Goal: Information Seeking & Learning: Learn about a topic

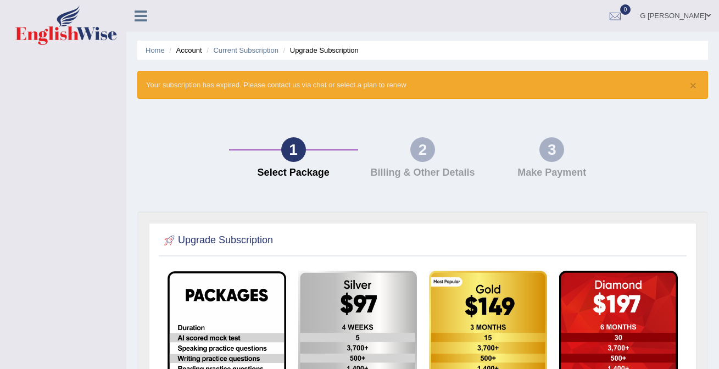
click at [72, 14] on img at bounding box center [66, 25] width 102 height 40
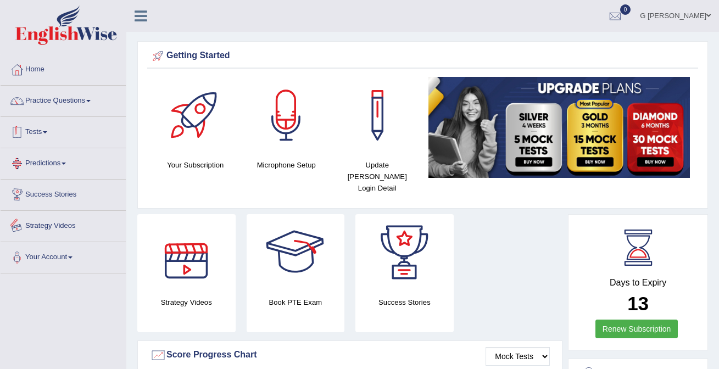
click at [78, 104] on link "Practice Questions" at bounding box center [63, 99] width 125 height 27
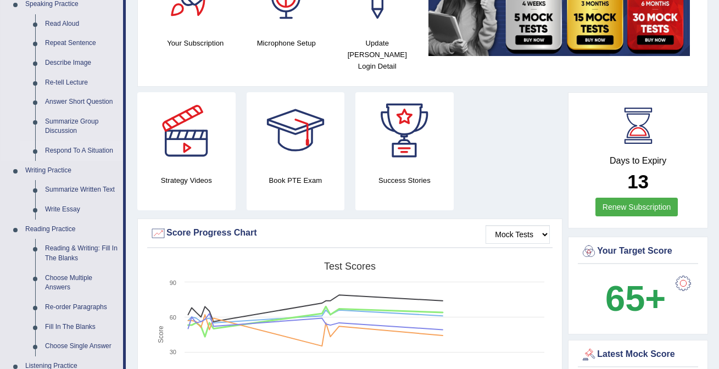
scroll to position [123, 0]
click at [70, 211] on link "Write Essay" at bounding box center [81, 209] width 83 height 20
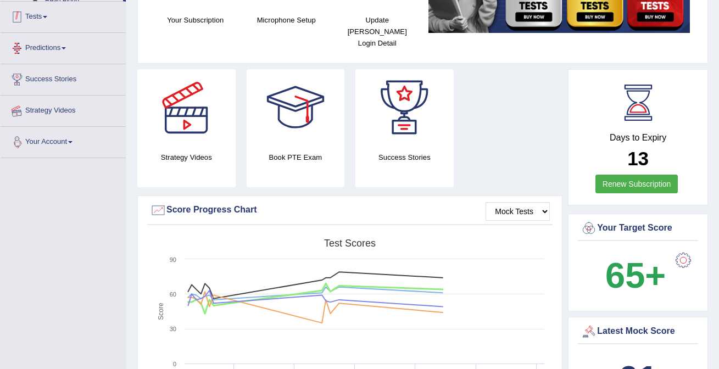
scroll to position [197, 0]
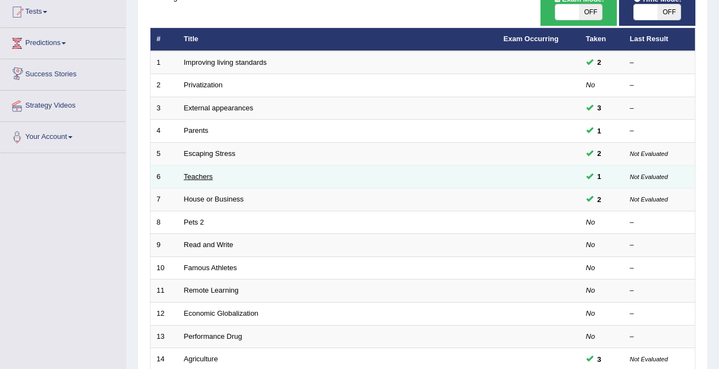
scroll to position [123, 0]
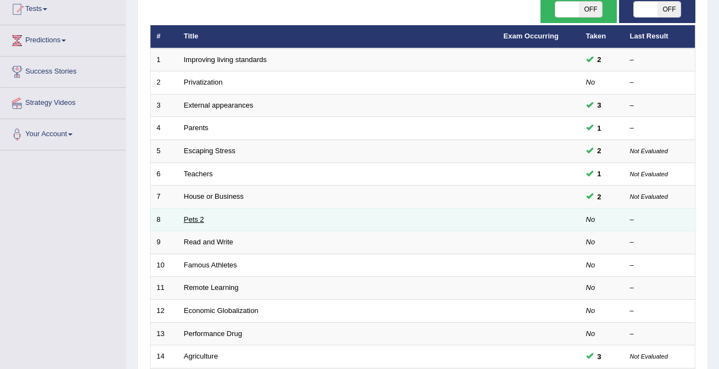
click at [199, 218] on link "Pets 2" at bounding box center [194, 219] width 20 height 8
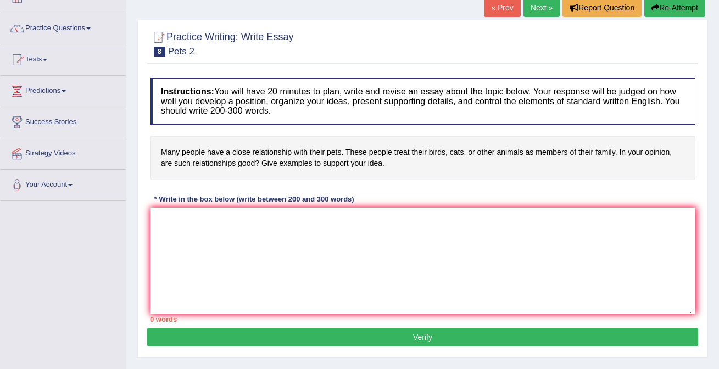
scroll to position [76, 0]
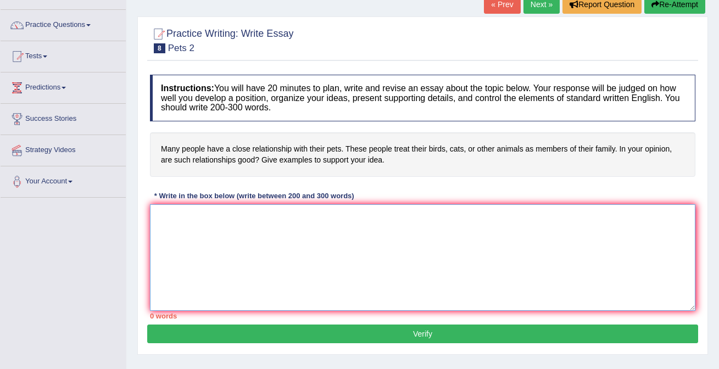
click at [302, 224] on textarea at bounding box center [423, 257] width 546 height 107
paste textarea "In recent years, [topic] has become an important subject of discussion. People …"
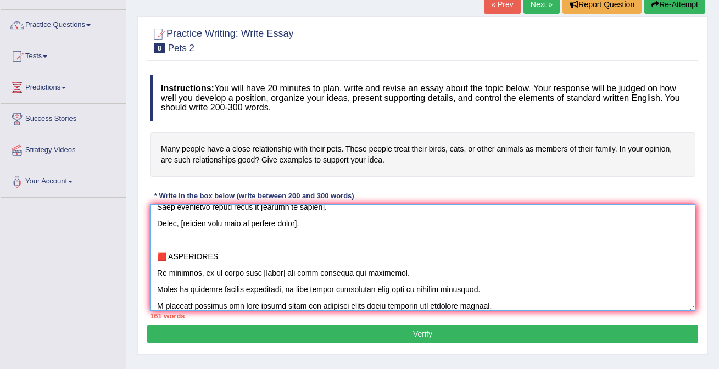
click at [298, 230] on textarea at bounding box center [423, 257] width 546 height 107
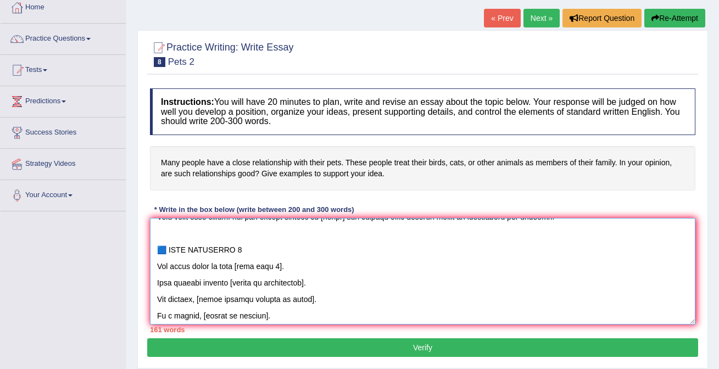
scroll to position [48, 0]
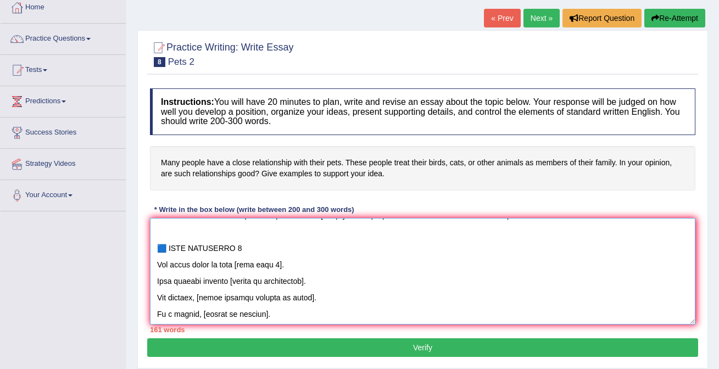
drag, startPoint x: 266, startPoint y: 246, endPoint x: 242, endPoint y: 234, distance: 27.8
click at [242, 234] on textarea at bounding box center [423, 271] width 546 height 107
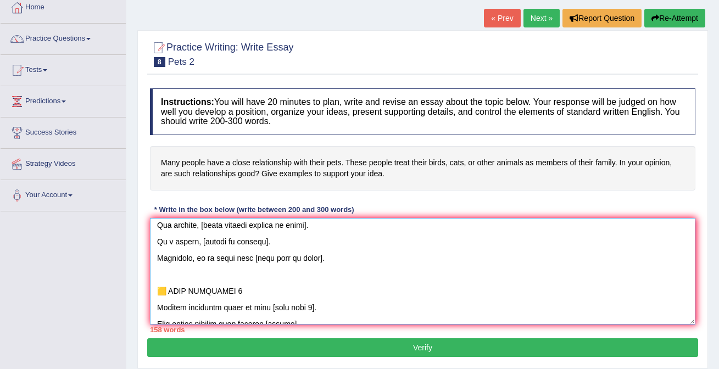
scroll to position [110, 0]
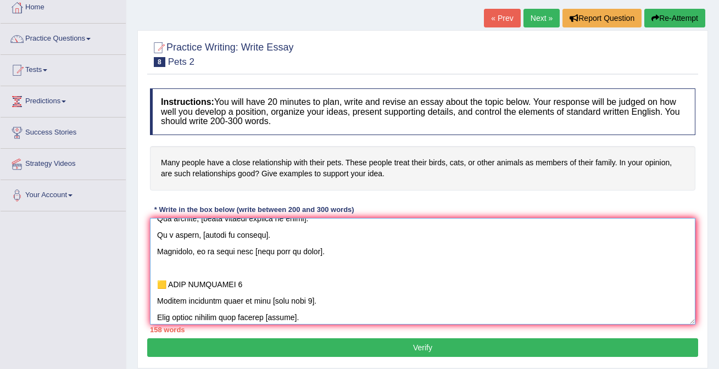
drag, startPoint x: 258, startPoint y: 283, endPoint x: 252, endPoint y: 266, distance: 18.1
click at [252, 266] on textarea at bounding box center [423, 271] width 546 height 107
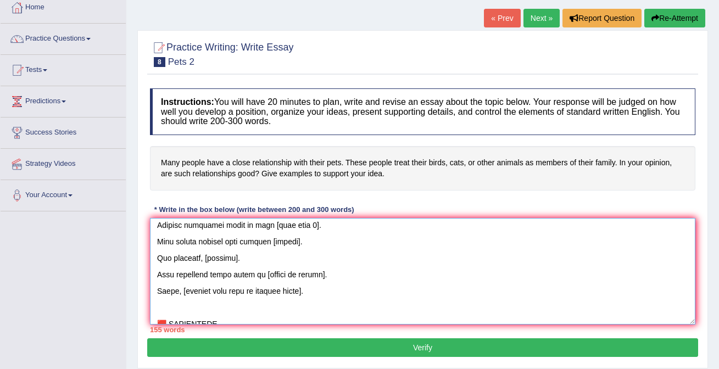
scroll to position [196, 0]
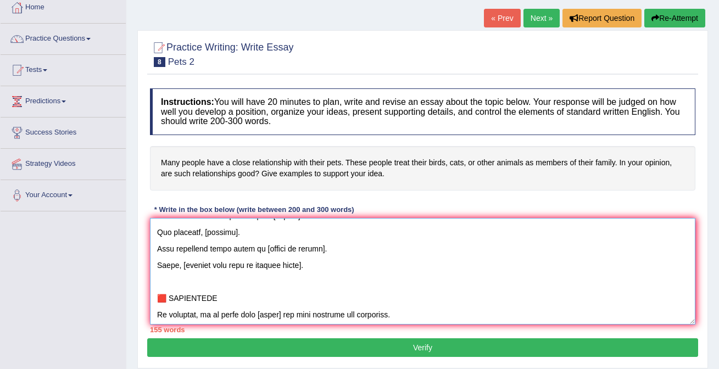
drag, startPoint x: 247, startPoint y: 297, endPoint x: 233, endPoint y: 282, distance: 19.8
click at [233, 282] on textarea at bounding box center [423, 271] width 546 height 107
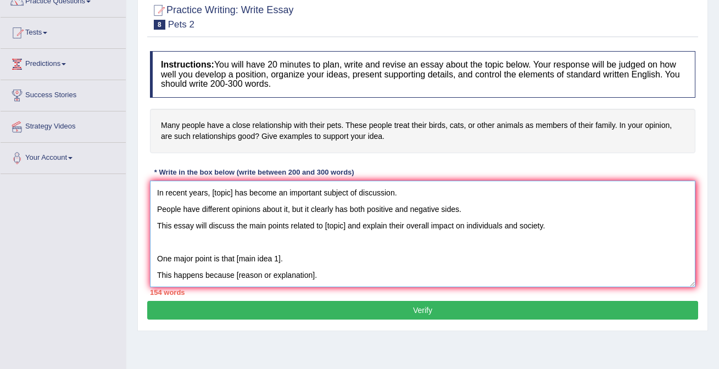
scroll to position [98, 0]
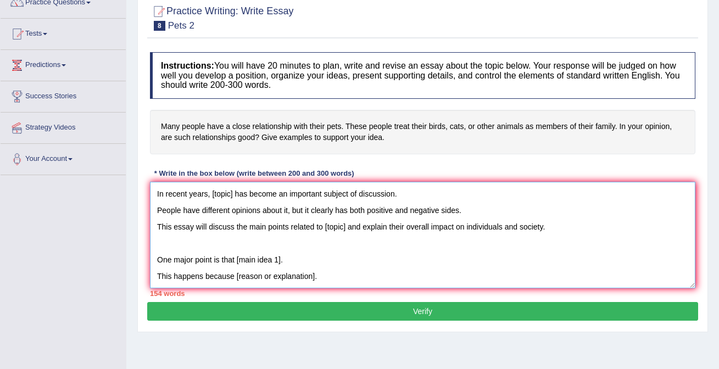
drag, startPoint x: 211, startPoint y: 193, endPoint x: 234, endPoint y: 194, distance: 22.5
click at [234, 194] on textarea "In recent years, [topic] has become an important subject of discussion. People …" at bounding box center [423, 235] width 546 height 107
click at [466, 213] on textarea at bounding box center [423, 235] width 546 height 107
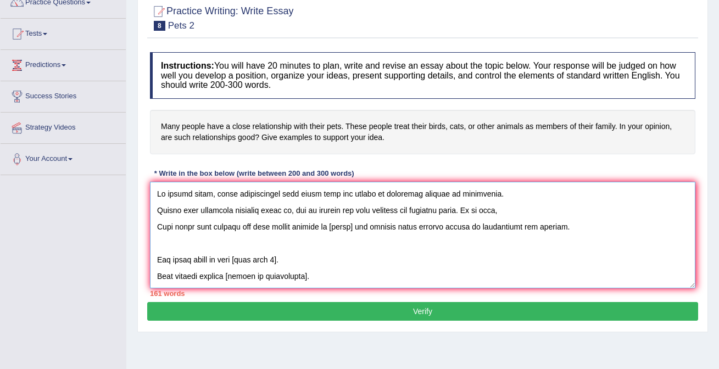
drag, startPoint x: 326, startPoint y: 226, endPoint x: 347, endPoint y: 227, distance: 20.9
click at [347, 227] on textarea at bounding box center [423, 235] width 546 height 107
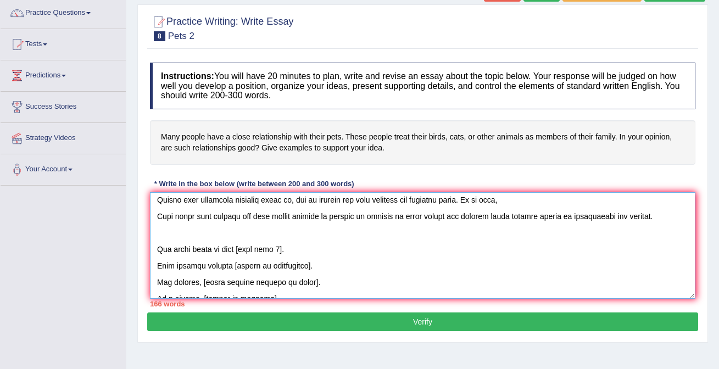
scroll to position [25, 0]
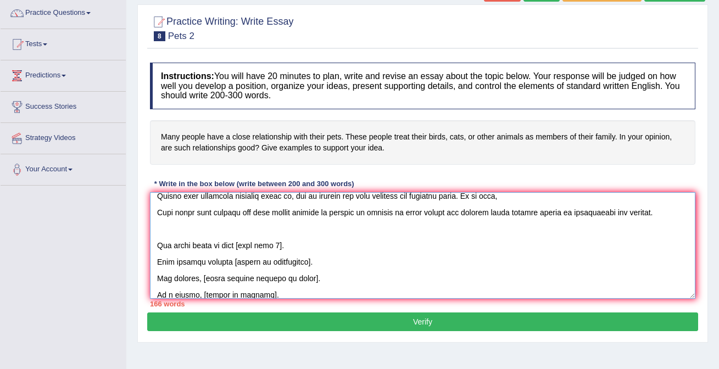
drag, startPoint x: 237, startPoint y: 243, endPoint x: 281, endPoint y: 243, distance: 43.4
click at [281, 243] on textarea at bounding box center [423, 245] width 546 height 107
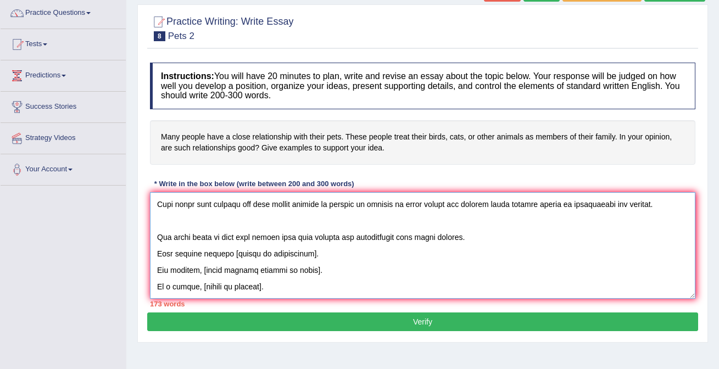
scroll to position [35, 0]
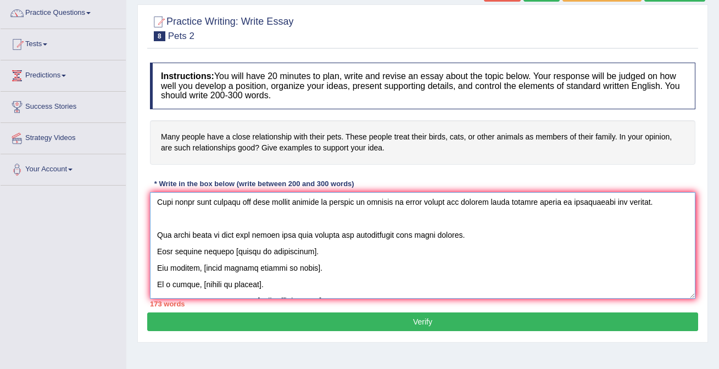
drag, startPoint x: 237, startPoint y: 251, endPoint x: 315, endPoint y: 248, distance: 78.0
click at [315, 248] on textarea at bounding box center [423, 245] width 546 height 107
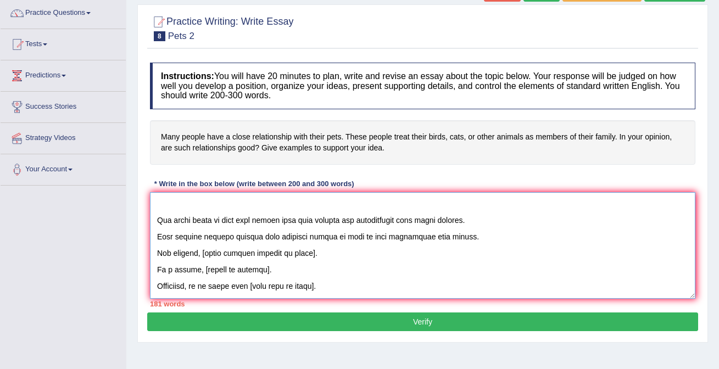
scroll to position [54, 0]
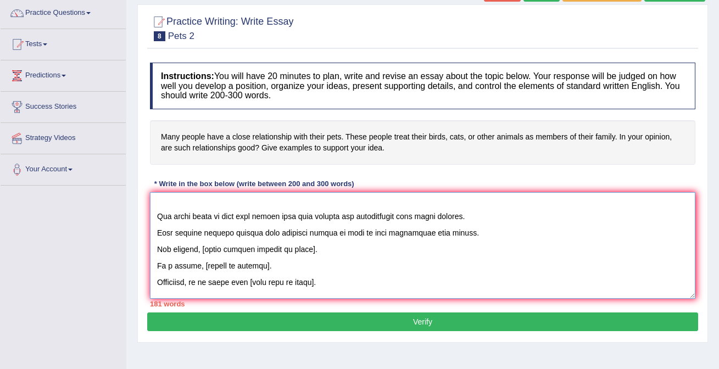
drag, startPoint x: 204, startPoint y: 248, endPoint x: 311, endPoint y: 252, distance: 107.2
click at [311, 252] on textarea at bounding box center [423, 245] width 546 height 107
drag, startPoint x: 196, startPoint y: 267, endPoint x: 262, endPoint y: 263, distance: 66.0
click at [262, 263] on textarea at bounding box center [423, 245] width 546 height 107
drag, startPoint x: 238, startPoint y: 233, endPoint x: 475, endPoint y: 237, distance: 236.8
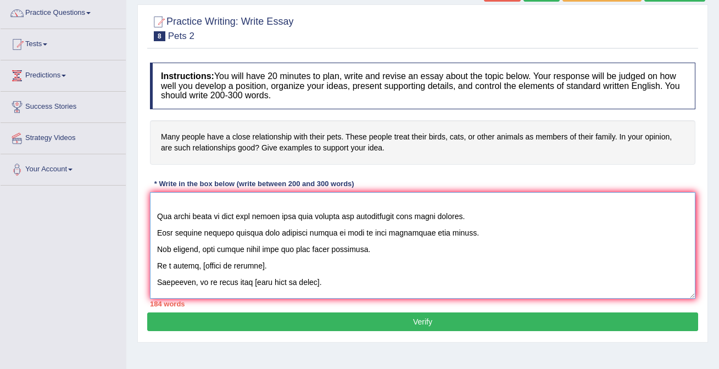
click at [475, 237] on textarea at bounding box center [423, 245] width 546 height 107
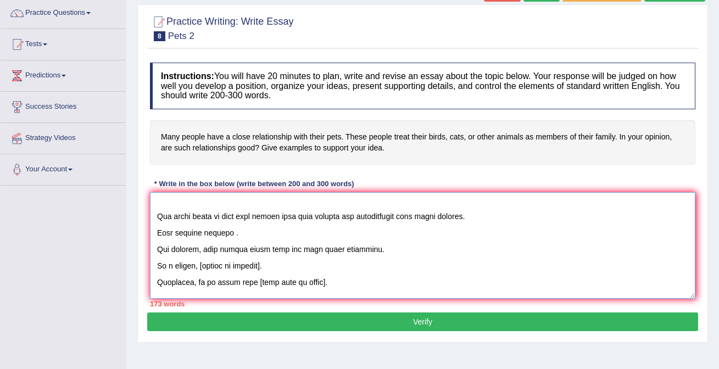
drag, startPoint x: 197, startPoint y: 265, endPoint x: 262, endPoint y: 265, distance: 64.8
click at [262, 265] on textarea at bounding box center [423, 245] width 546 height 107
paste textarea "animals give positive energy as well as good connection with humans"
click at [239, 234] on textarea at bounding box center [423, 245] width 546 height 107
click at [237, 232] on textarea at bounding box center [423, 245] width 546 height 107
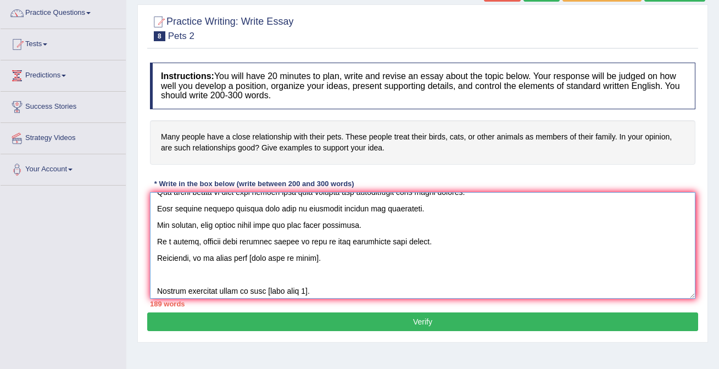
scroll to position [84, 0]
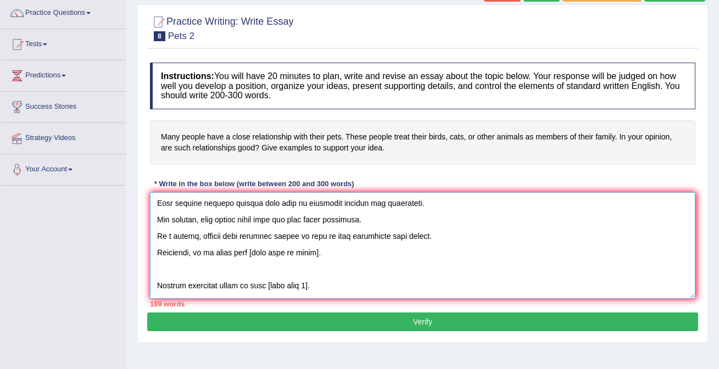
drag, startPoint x: 243, startPoint y: 254, endPoint x: 302, endPoint y: 249, distance: 59.0
click at [304, 249] on textarea at bounding box center [423, 245] width 546 height 107
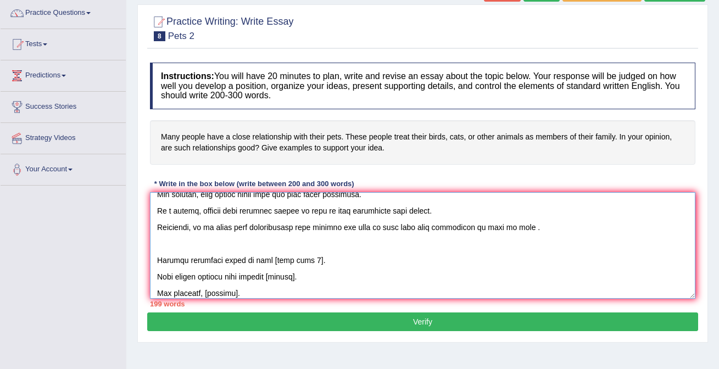
scroll to position [110, 0]
drag, startPoint x: 264, startPoint y: 260, endPoint x: 308, endPoint y: 258, distance: 44.5
click at [308, 258] on textarea at bounding box center [423, 245] width 546 height 107
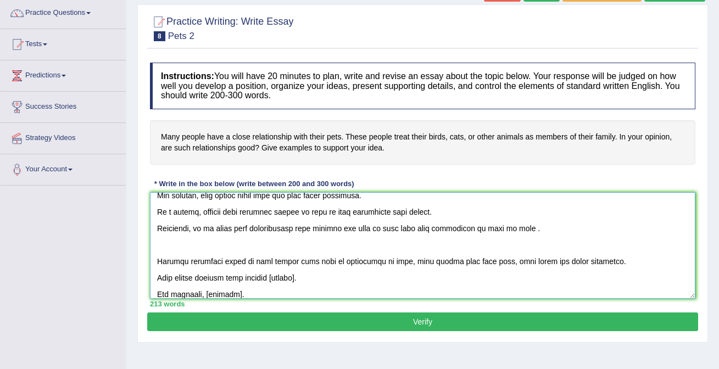
scroll to position [153, 0]
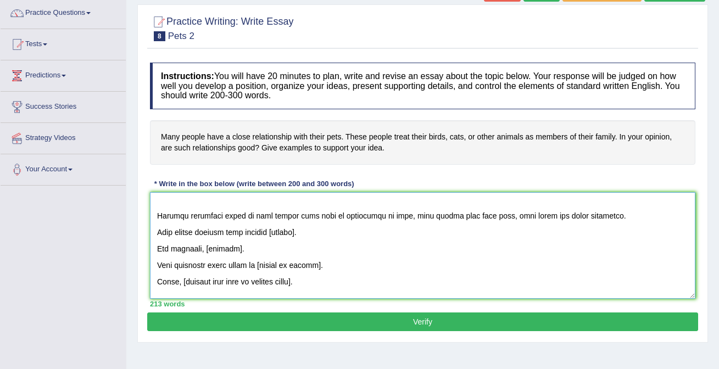
drag, startPoint x: 277, startPoint y: 231, endPoint x: 299, endPoint y: 232, distance: 22.6
click at [299, 232] on textarea at bounding box center [423, 245] width 546 height 107
drag, startPoint x: 275, startPoint y: 230, endPoint x: 302, endPoint y: 233, distance: 27.1
click at [302, 233] on textarea at bounding box center [423, 245] width 546 height 107
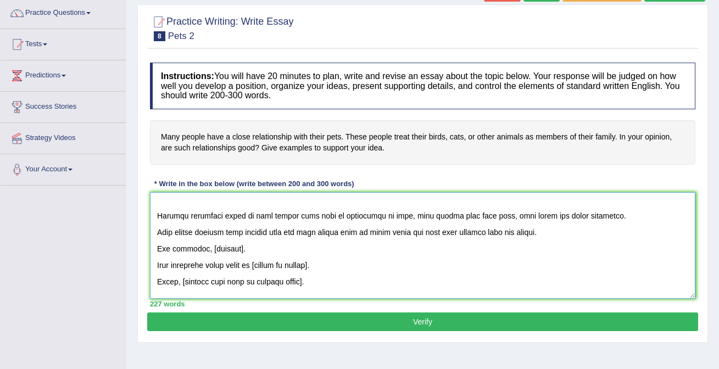
drag, startPoint x: 203, startPoint y: 249, endPoint x: 237, endPoint y: 249, distance: 33.5
click at [237, 249] on textarea at bounding box center [423, 245] width 546 height 107
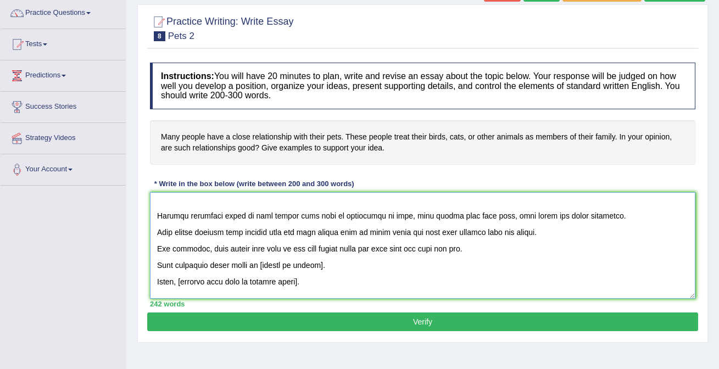
drag, startPoint x: 254, startPoint y: 264, endPoint x: 304, endPoint y: 263, distance: 49.5
click at [307, 263] on textarea at bounding box center [423, 245] width 546 height 107
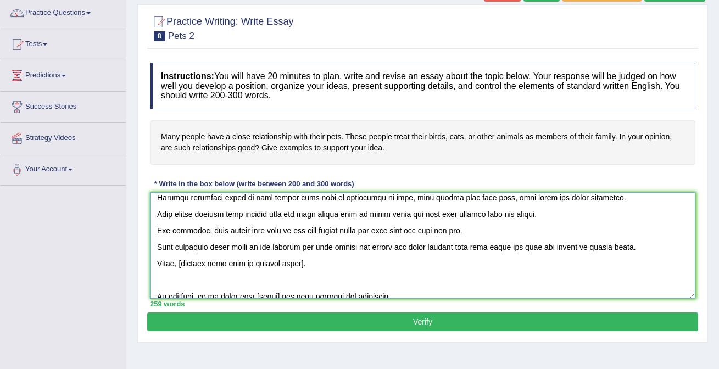
scroll to position [176, 0]
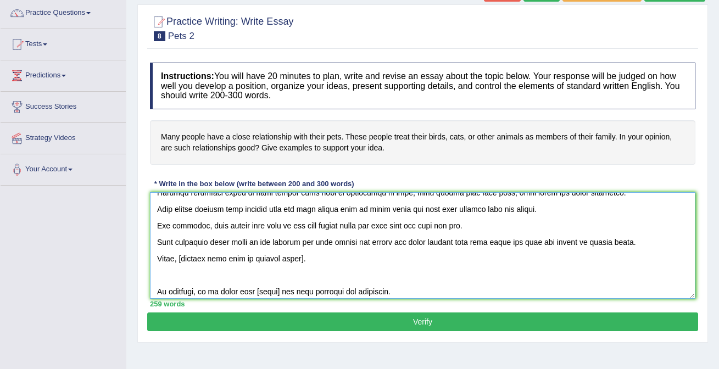
drag, startPoint x: 183, startPoint y: 259, endPoint x: 303, endPoint y: 255, distance: 120.4
click at [304, 255] on textarea at bounding box center [423, 245] width 546 height 107
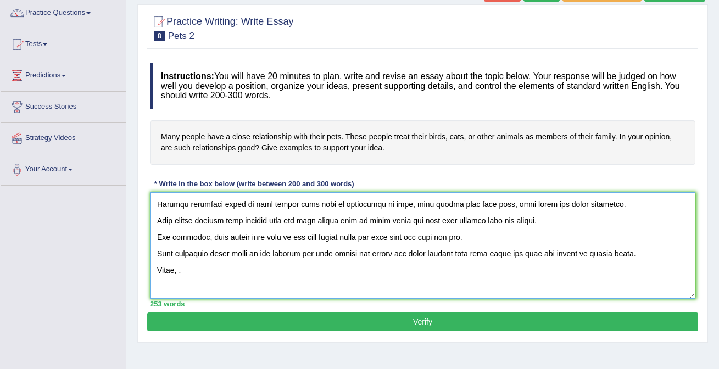
scroll to position [166, 0]
click at [232, 269] on textarea at bounding box center [423, 245] width 546 height 107
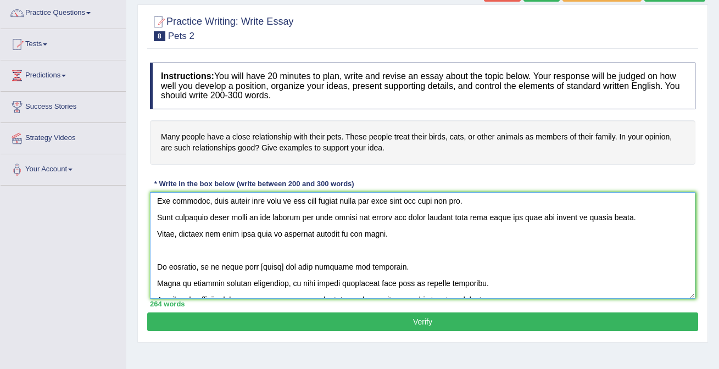
scroll to position [214, 0]
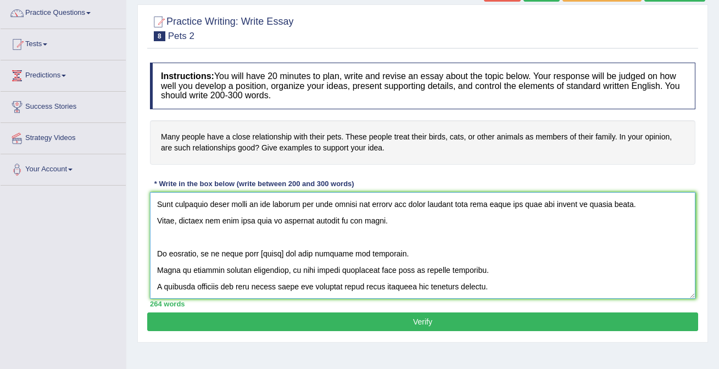
drag, startPoint x: 249, startPoint y: 251, endPoint x: 272, endPoint y: 252, distance: 22.5
click at [272, 252] on textarea at bounding box center [423, 245] width 546 height 107
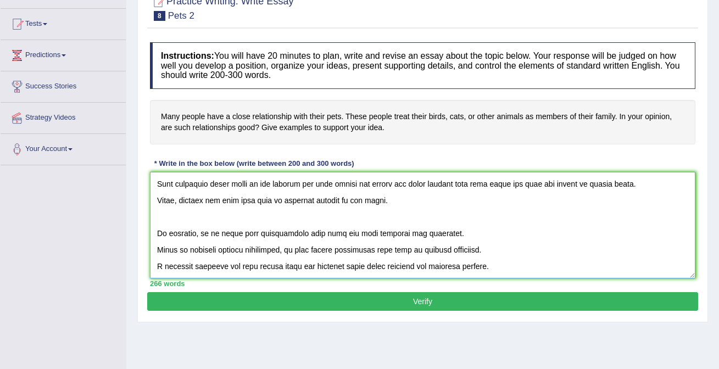
scroll to position [0, 0]
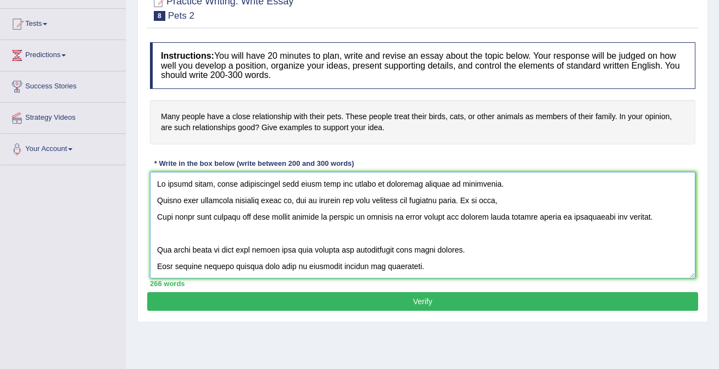
click at [158, 201] on textarea at bounding box center [423, 225] width 546 height 107
click at [157, 200] on textarea at bounding box center [423, 225] width 546 height 107
click at [159, 214] on textarea at bounding box center [423, 225] width 546 height 107
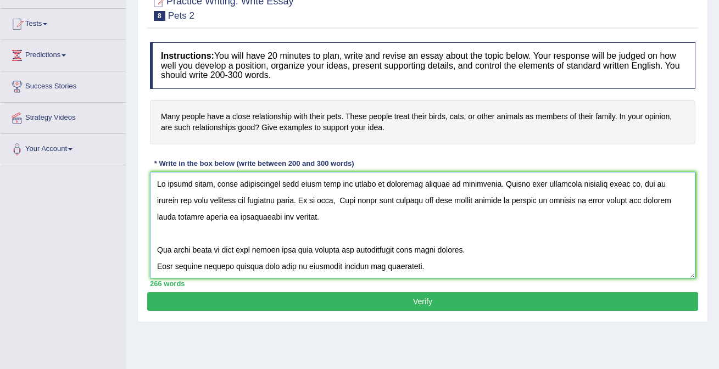
click at [157, 251] on textarea at bounding box center [423, 225] width 546 height 107
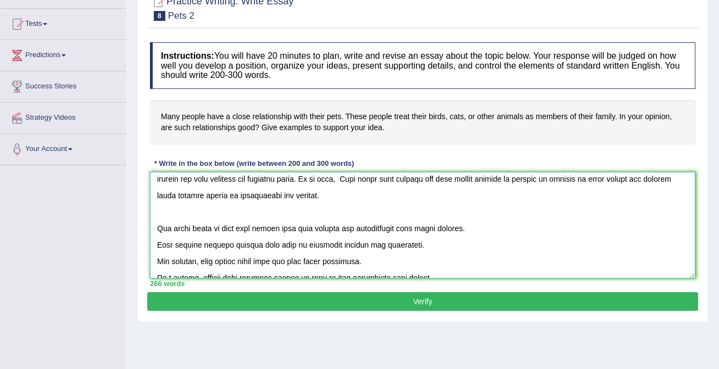
scroll to position [23, 0]
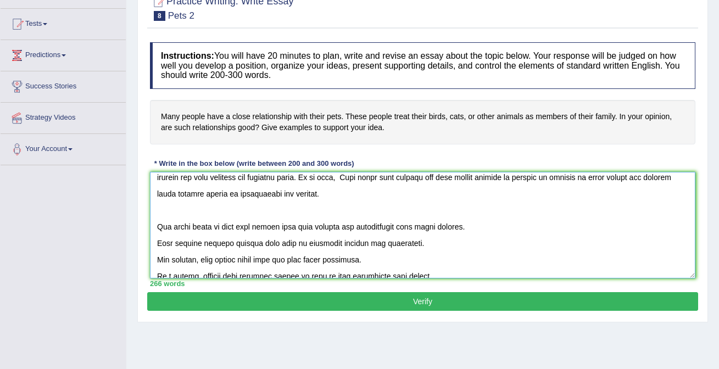
click at [156, 243] on textarea at bounding box center [423, 225] width 546 height 107
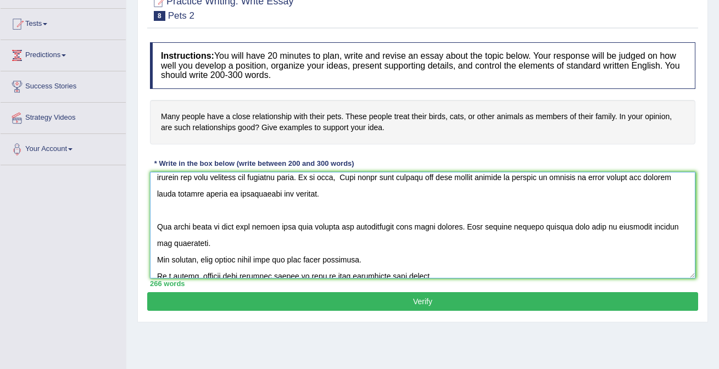
click at [156, 260] on textarea at bounding box center [423, 225] width 546 height 107
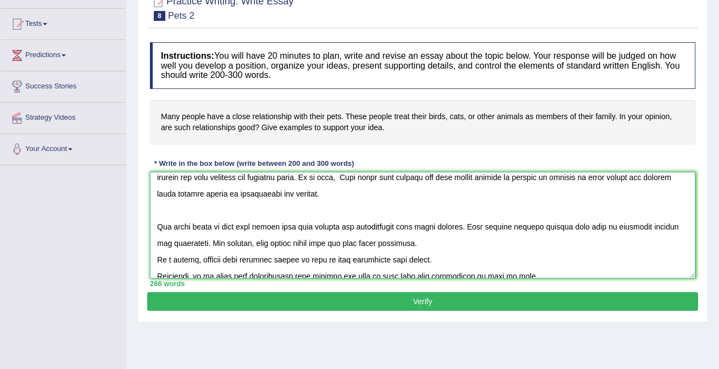
click at [158, 262] on textarea at bounding box center [423, 225] width 546 height 107
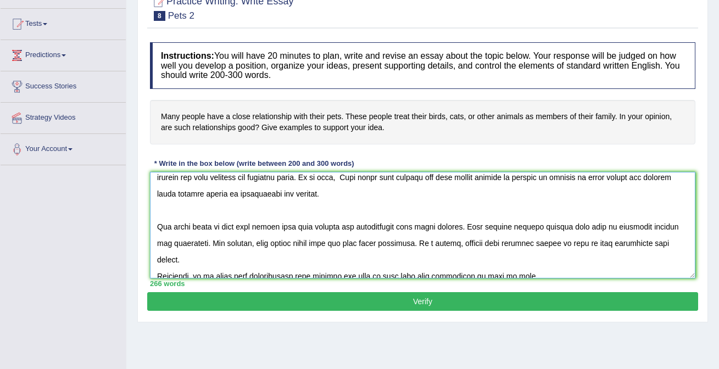
scroll to position [43, 0]
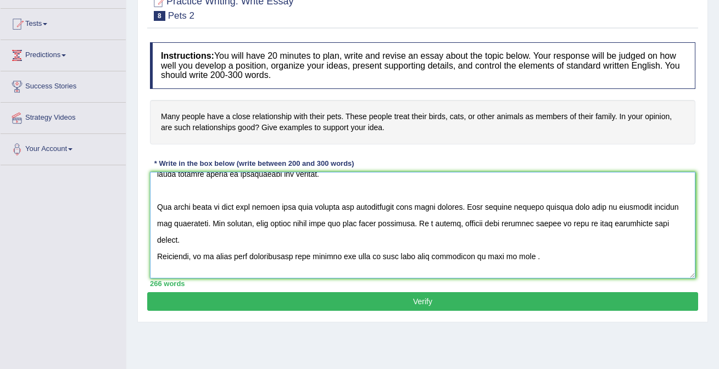
click at [159, 258] on textarea at bounding box center [423, 225] width 546 height 107
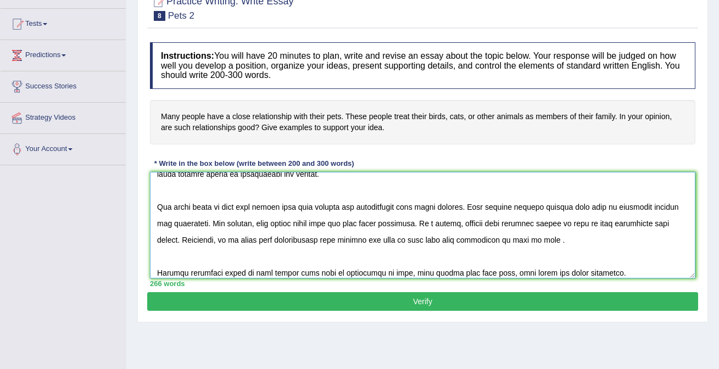
scroll to position [85, 0]
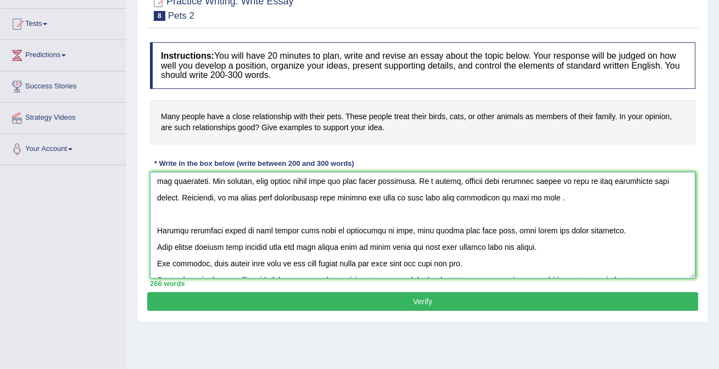
click at [158, 247] on textarea at bounding box center [423, 225] width 546 height 107
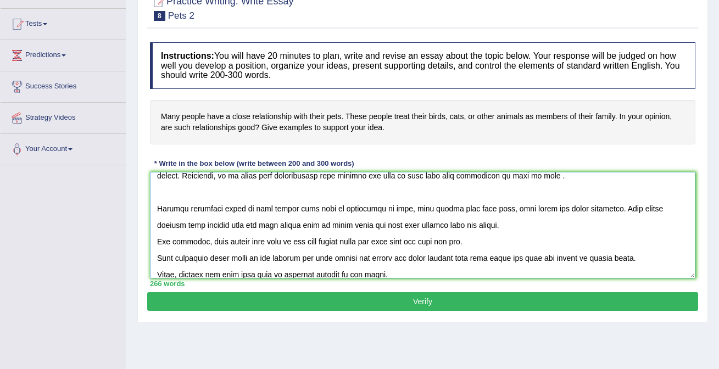
click at [158, 242] on textarea at bounding box center [423, 225] width 546 height 107
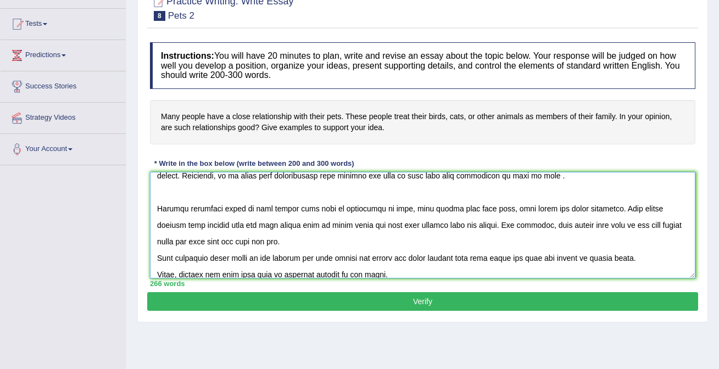
click at [158, 255] on textarea at bounding box center [423, 225] width 546 height 107
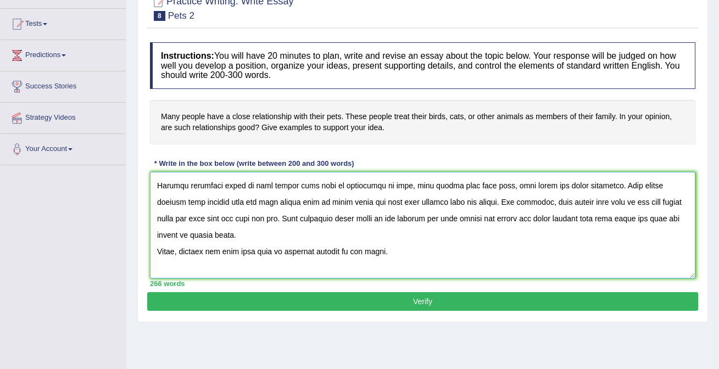
scroll to position [132, 0]
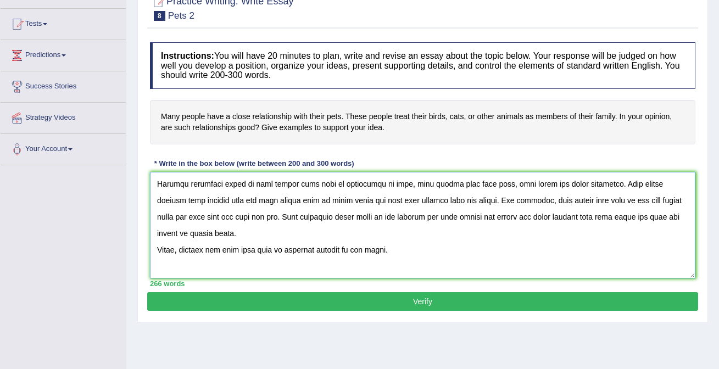
click at [158, 251] on textarea at bounding box center [423, 225] width 546 height 107
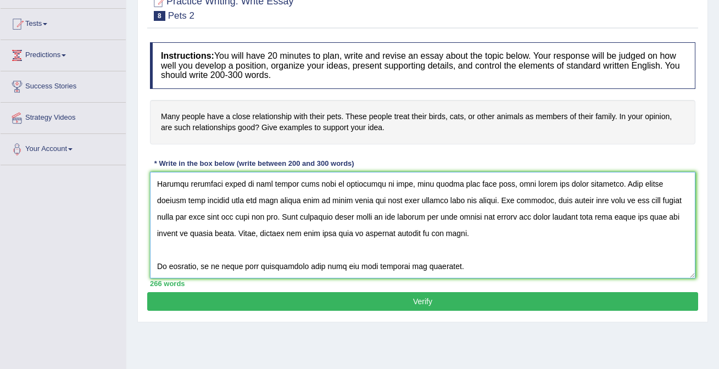
scroll to position [154, 0]
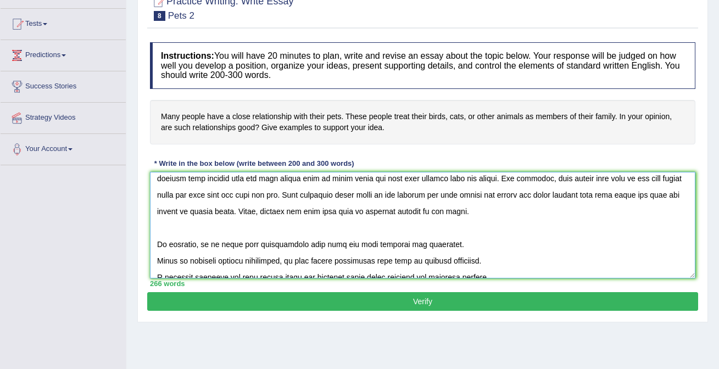
click at [157, 258] on textarea at bounding box center [423, 225] width 546 height 107
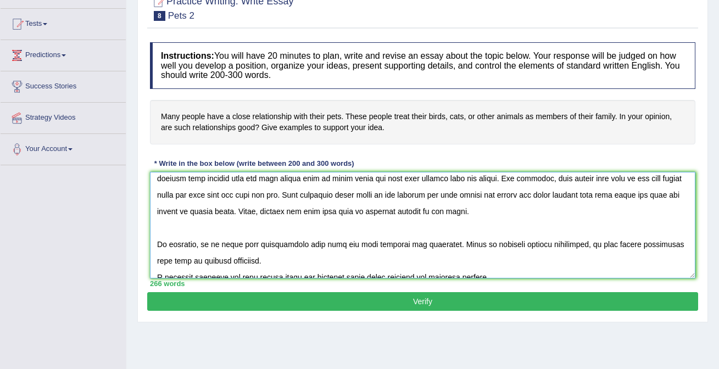
scroll to position [165, 0]
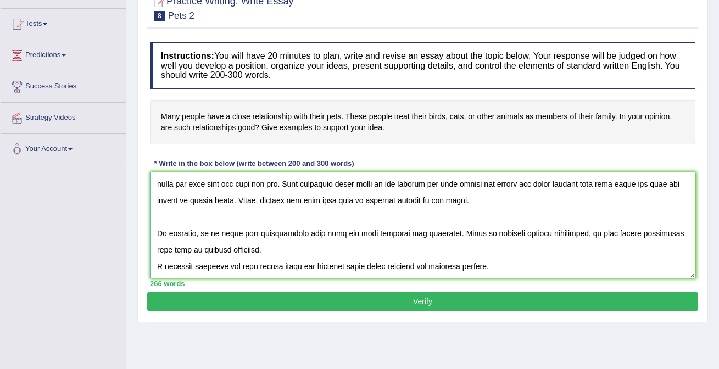
click at [158, 265] on textarea at bounding box center [423, 225] width 546 height 107
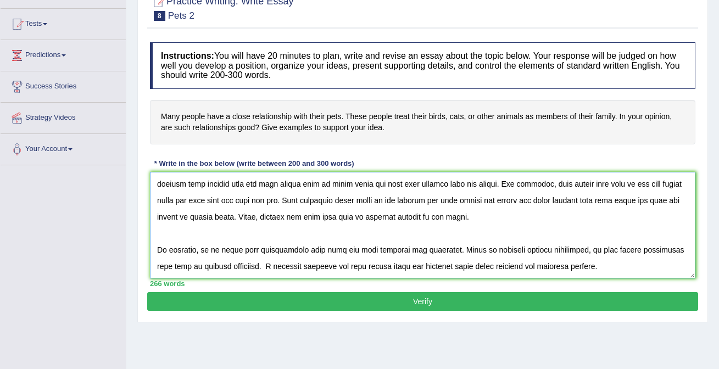
scroll to position [131, 0]
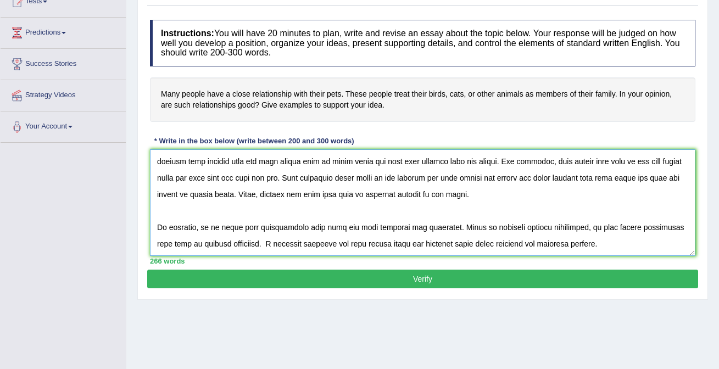
type textarea "In recent years, close relationship with their pets has become an important sub…"
click at [296, 280] on button "Verify" at bounding box center [422, 279] width 551 height 19
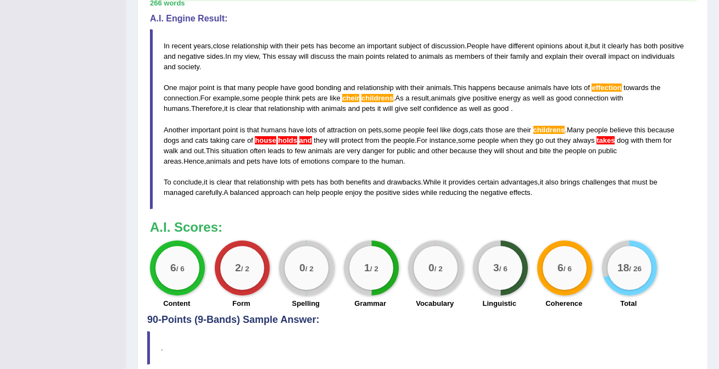
scroll to position [372, 0]
drag, startPoint x: 537, startPoint y: 193, endPoint x: 331, endPoint y: 115, distance: 220.5
click at [333, 116] on blockquote "In recent years , close relationship with their pets has become an important su…" at bounding box center [423, 120] width 546 height 181
drag, startPoint x: 550, startPoint y: 199, endPoint x: 465, endPoint y: 160, distance: 92.9
click at [467, 161] on blockquote "In recent years , close relationship with their pets has become an important su…" at bounding box center [423, 120] width 546 height 181
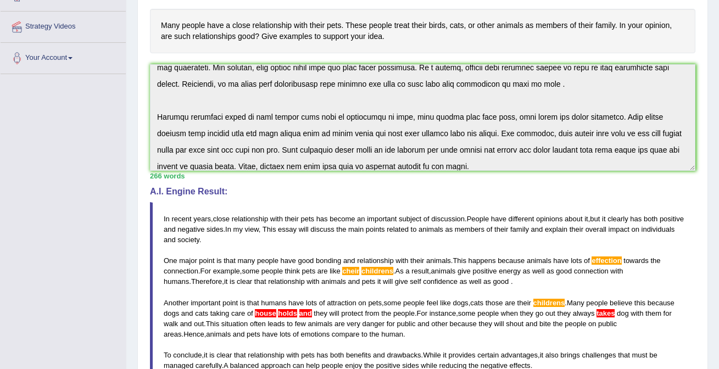
scroll to position [0, 0]
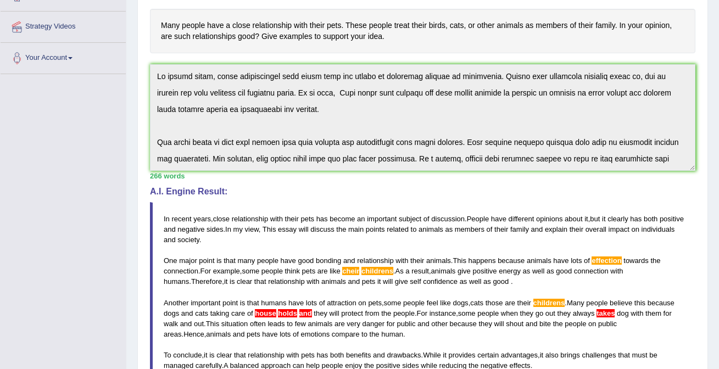
click at [551, 49] on div "Instructions: You will have 20 minutes to plan, write and revise an essay about…" at bounding box center [422, 217] width 551 height 542
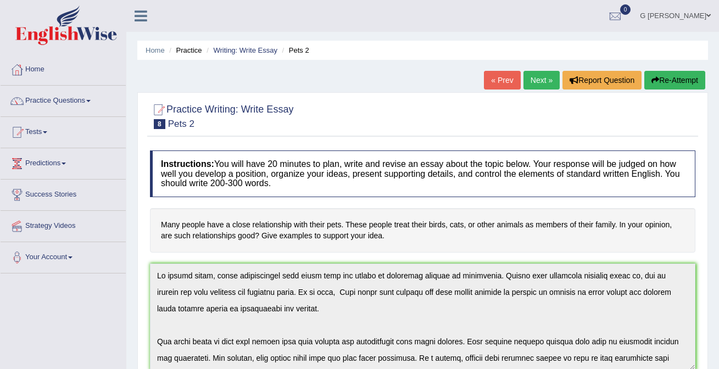
click at [662, 81] on button "Re-Attempt" at bounding box center [674, 80] width 61 height 19
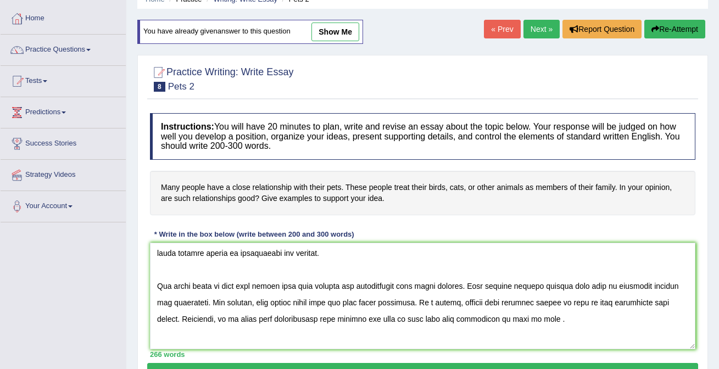
scroll to position [39, 0]
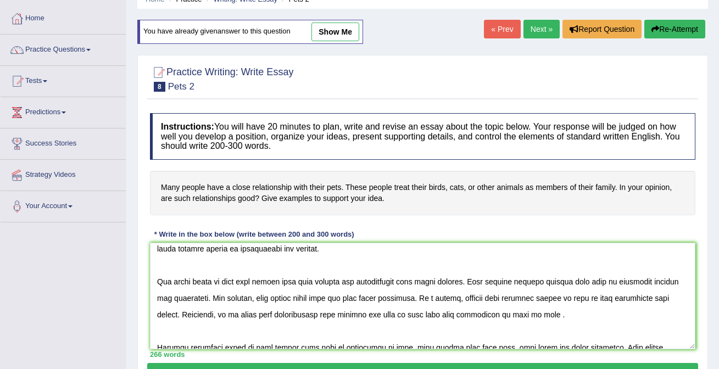
click at [418, 302] on textarea at bounding box center [423, 296] width 546 height 107
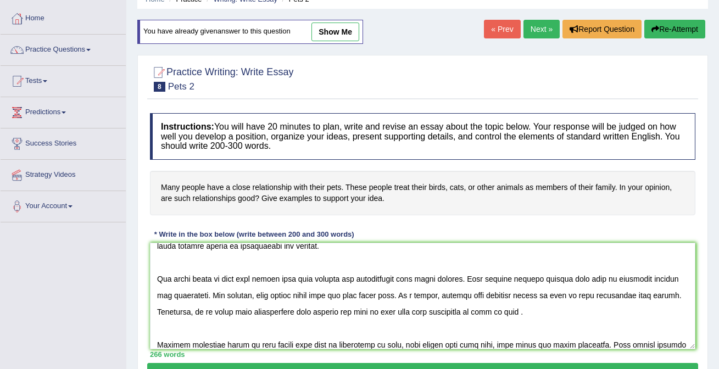
click at [629, 279] on textarea at bounding box center [423, 296] width 546 height 107
click at [636, 279] on textarea at bounding box center [423, 296] width 546 height 107
drag, startPoint x: 625, startPoint y: 280, endPoint x: 653, endPoint y: 280, distance: 28.0
click at [653, 280] on textarea at bounding box center [423, 296] width 546 height 107
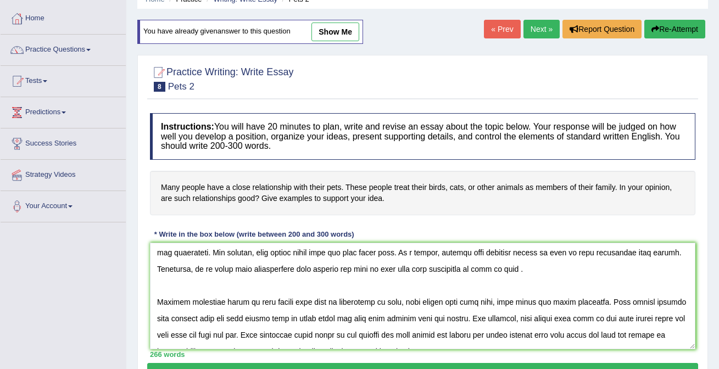
scroll to position [87, 0]
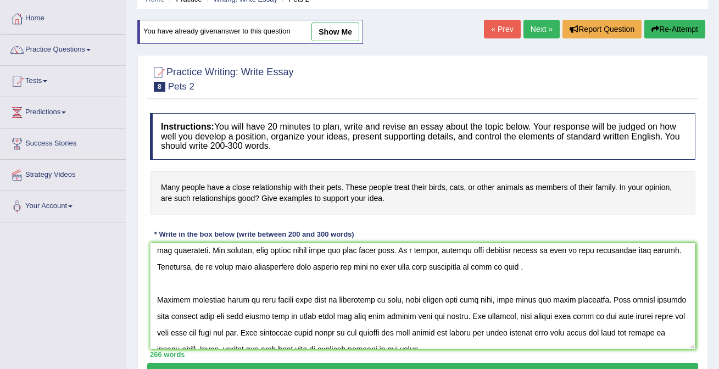
click at [679, 318] on textarea at bounding box center [423, 296] width 546 height 107
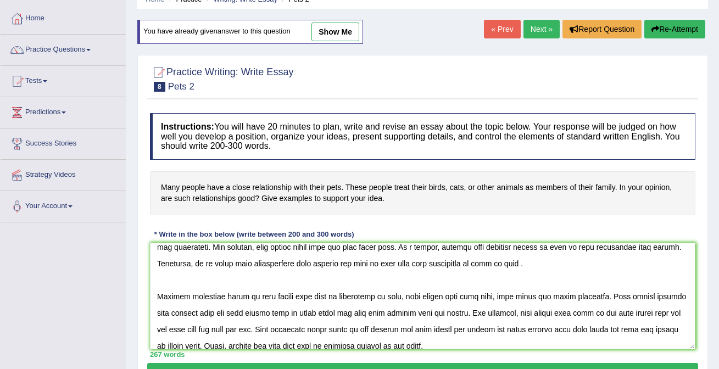
scroll to position [91, 0]
click at [594, 299] on textarea at bounding box center [423, 296] width 546 height 107
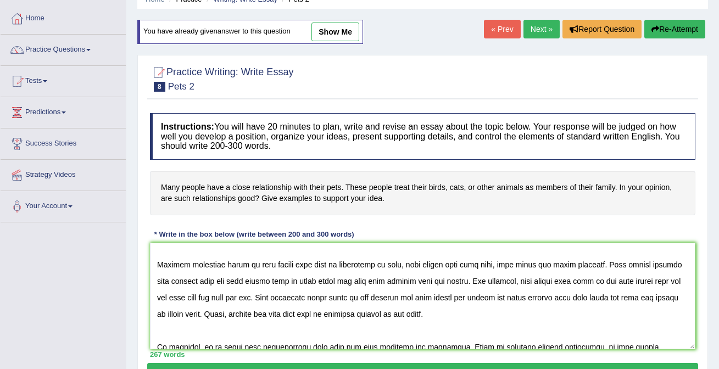
drag, startPoint x: 313, startPoint y: 283, endPoint x: 333, endPoint y: 284, distance: 19.8
click at [333, 284] on textarea at bounding box center [423, 296] width 546 height 107
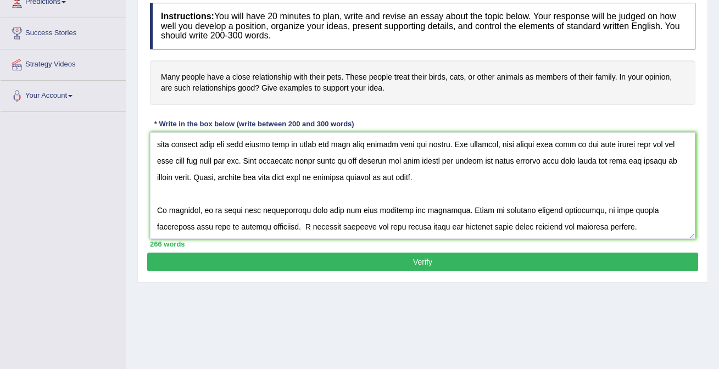
scroll to position [163, 0]
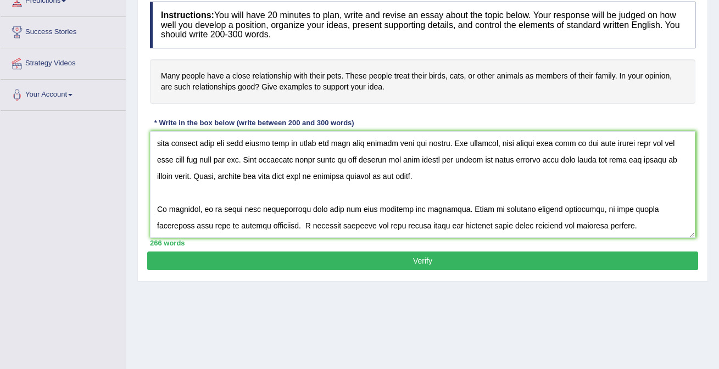
type textarea "In recent years, close relationship with their pets has become an important sub…"
click at [440, 263] on button "Verify" at bounding box center [422, 261] width 551 height 19
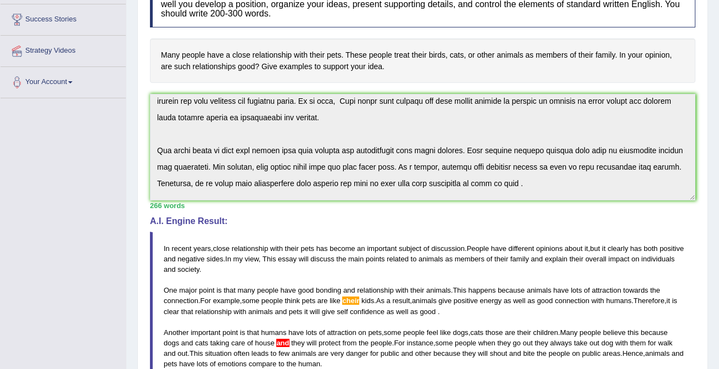
scroll to position [0, 0]
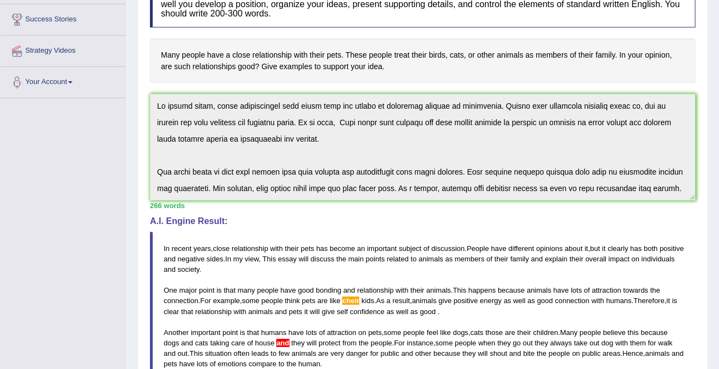
click at [507, 84] on div "Instructions: You will have 20 minutes to plan, write and revise an essay about…" at bounding box center [422, 246] width 551 height 542
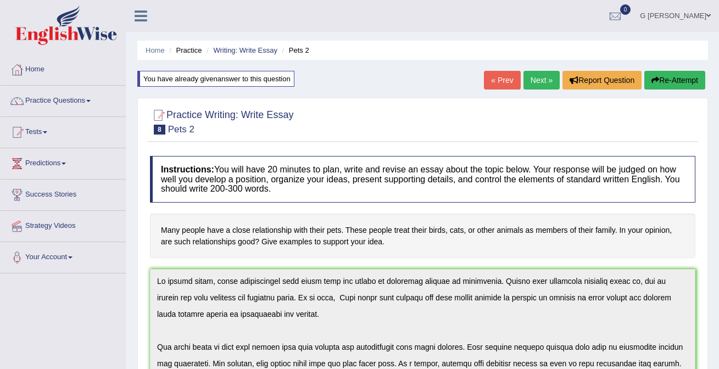
click at [667, 82] on button "Re-Attempt" at bounding box center [674, 80] width 61 height 19
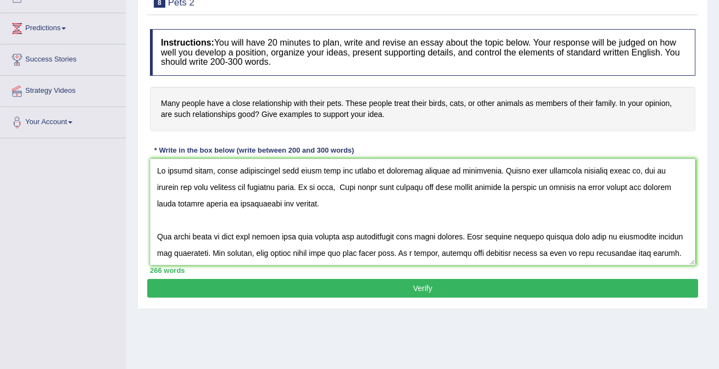
scroll to position [141, 0]
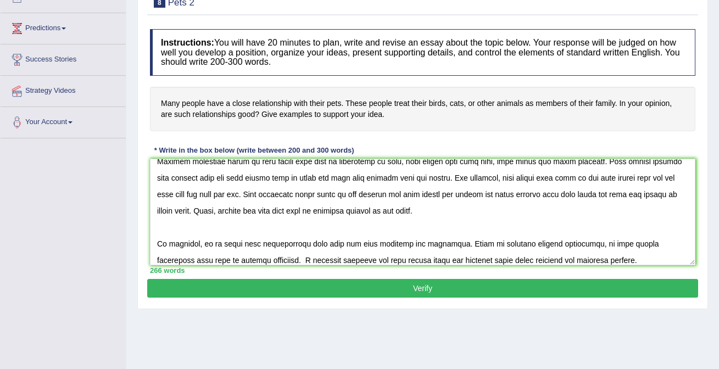
click at [324, 181] on textarea at bounding box center [423, 212] width 546 height 107
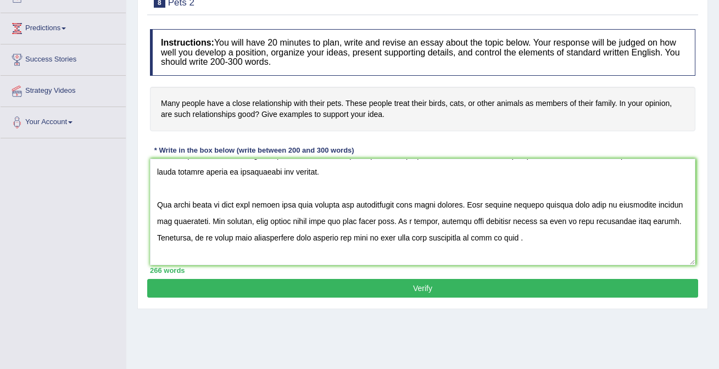
scroll to position [32, 0]
drag, startPoint x: 385, startPoint y: 222, endPoint x: 368, endPoint y: 220, distance: 17.2
click at [368, 220] on textarea at bounding box center [423, 212] width 546 height 107
type textarea "In recent years, close relationship with their pets has become an important sub…"
click at [399, 288] on button "Verify" at bounding box center [422, 288] width 551 height 19
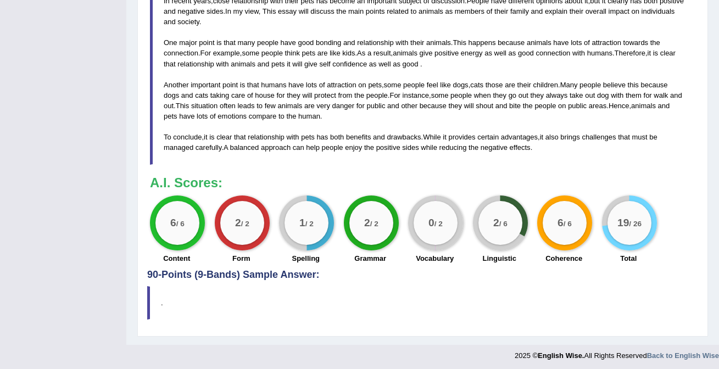
scroll to position [427, 0]
